Goal: Information Seeking & Learning: Learn about a topic

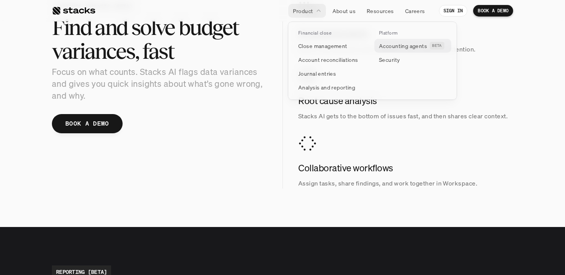
click at [399, 44] on p "Accounting agents" at bounding box center [403, 46] width 48 height 8
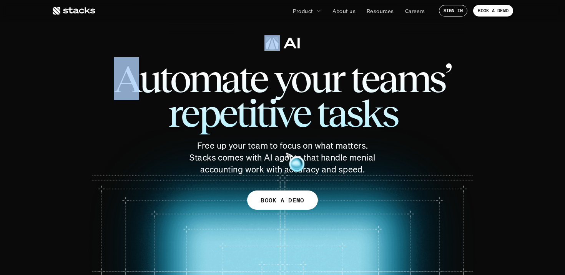
drag, startPoint x: 127, startPoint y: 79, endPoint x: 329, endPoint y: 159, distance: 217.1
click at [359, 177] on div "Automate your teams’ repetitive tasks Free up your team to focus on what matter…" at bounding box center [282, 137] width 461 height 269
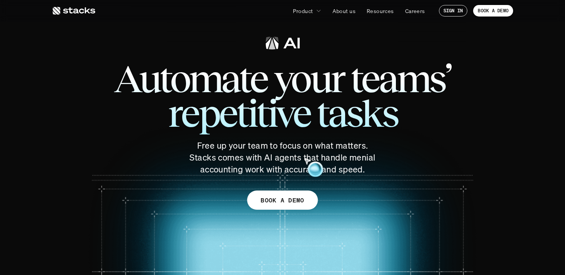
drag, startPoint x: 244, startPoint y: 118, endPoint x: 375, endPoint y: 161, distance: 137.5
click at [244, 118] on span "Automate your teams’ repetitive tasks" at bounding box center [283, 96] width 400 height 85
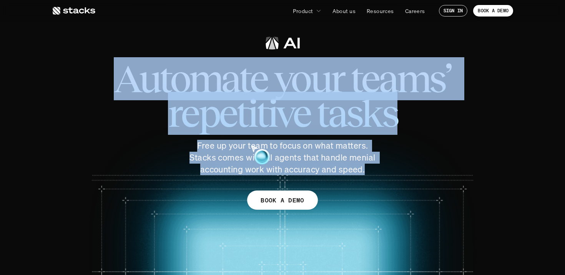
drag, startPoint x: 364, startPoint y: 171, endPoint x: 120, endPoint y: 86, distance: 257.5
click at [120, 86] on div "Automate your teams’ repetitive tasks Free up your team to focus on what matter…" at bounding box center [282, 104] width 431 height 141
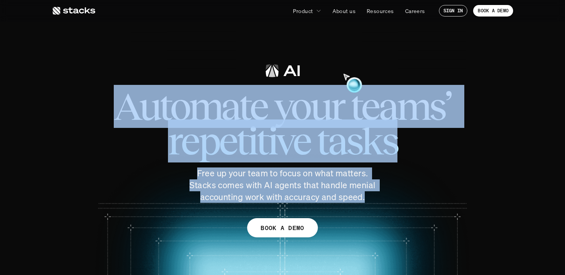
copy div "Automate your teams’ repetitive tasks Free up your team to focus on what matter…"
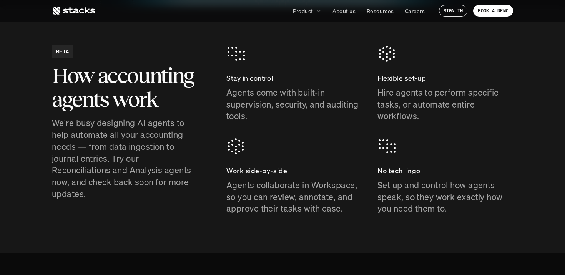
scroll to position [324, 0]
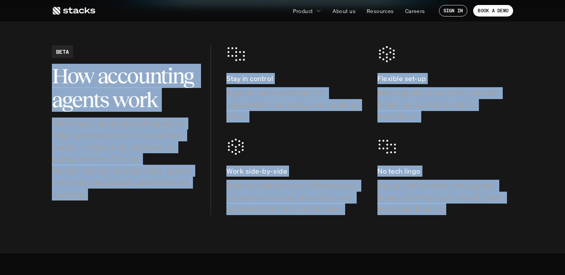
drag, startPoint x: 52, startPoint y: 75, endPoint x: 489, endPoint y: 212, distance: 458.4
click at [489, 212] on div "BETA How accounting agents work We're busy designing AI agents to help automate…" at bounding box center [282, 130] width 461 height 170
copy div "How accounting agents work We're busy designing AI agents to help automate all …"
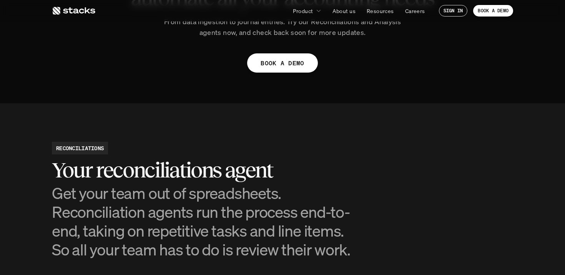
scroll to position [693, 0]
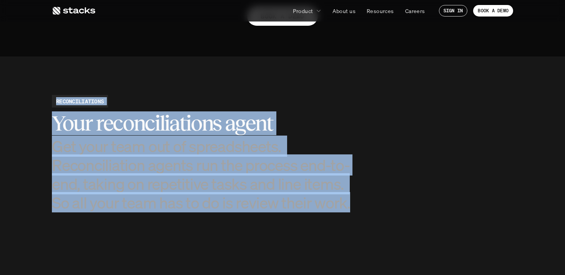
drag, startPoint x: 55, startPoint y: 97, endPoint x: 378, endPoint y: 216, distance: 343.9
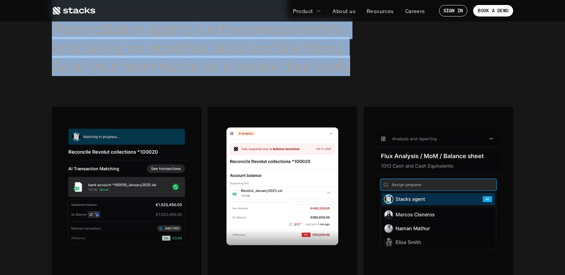
scroll to position [795, 0]
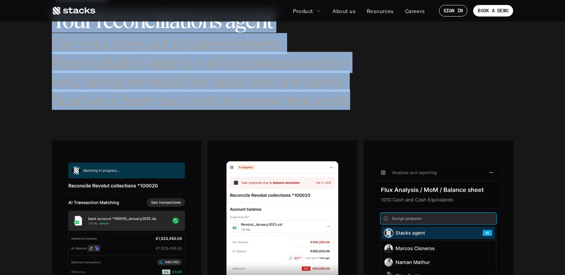
click at [155, 142] on img at bounding box center [127, 218] width 150 height 154
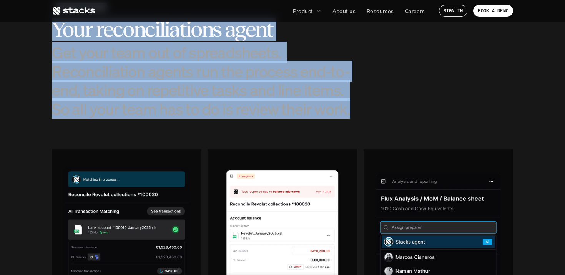
scroll to position [740, 0]
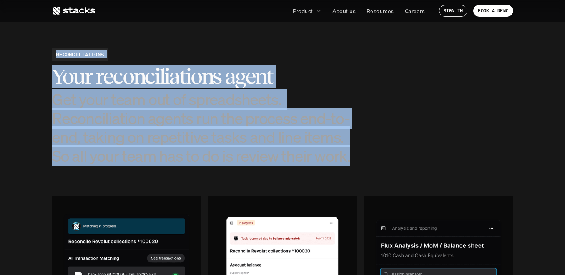
drag, startPoint x: 23, startPoint y: 105, endPoint x: 58, endPoint y: 81, distance: 41.9
click at [24, 105] on section "RECONCILIATIONS Your reconciliations agent Get your team out of spreadsheets. R…" at bounding box center [282, 250] width 565 height 480
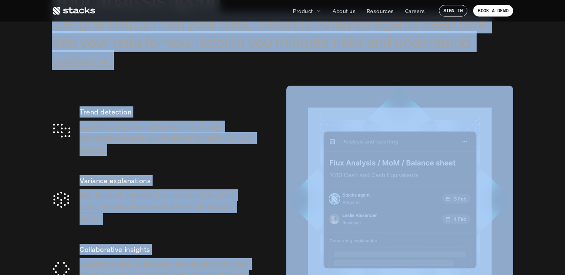
scroll to position [1316, 0]
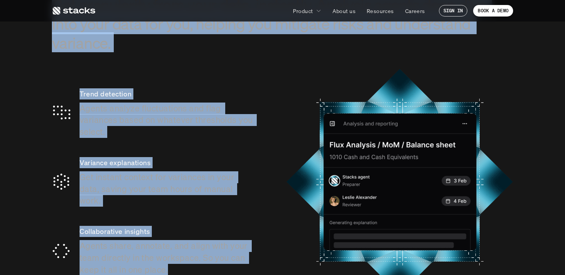
drag, startPoint x: 55, startPoint y: 55, endPoint x: 213, endPoint y: 261, distance: 258.9
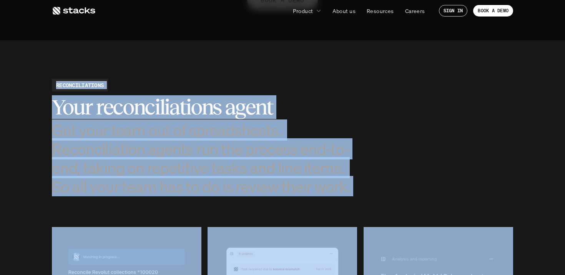
scroll to position [761, 0]
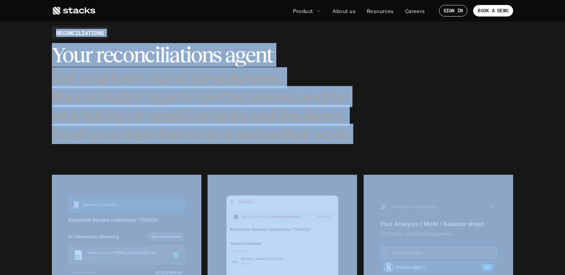
copy div "LOREMIPSUMDOLOR Sita consecteturadip elits Doe temp inci utl et doloremagnaa. E…"
